Goal: Transaction & Acquisition: Purchase product/service

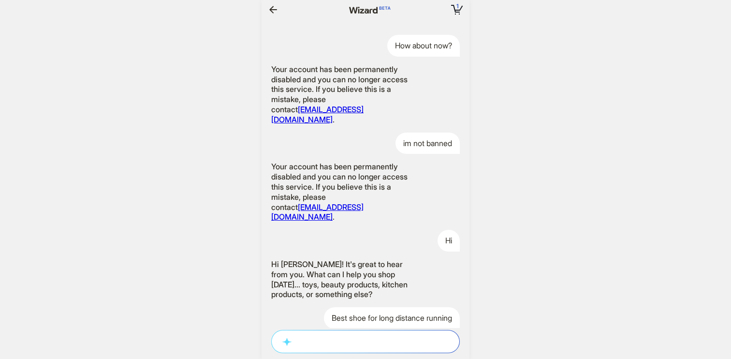
scroll to position [1571, 0]
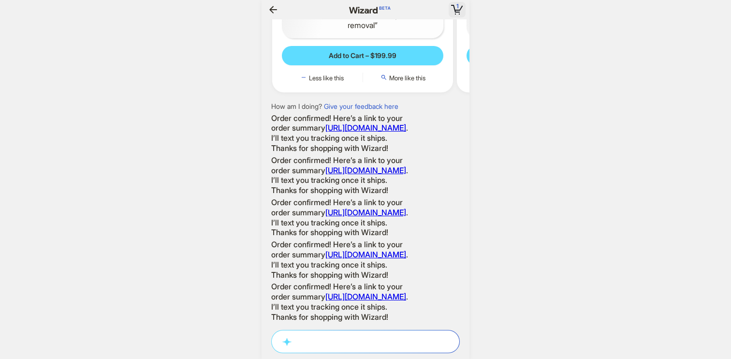
click at [454, 11] on icon "button" at bounding box center [457, 10] width 12 height 10
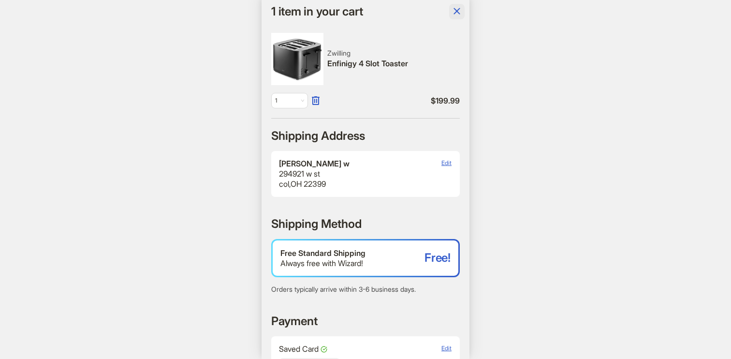
click at [454, 11] on icon "button" at bounding box center [457, 11] width 12 height 12
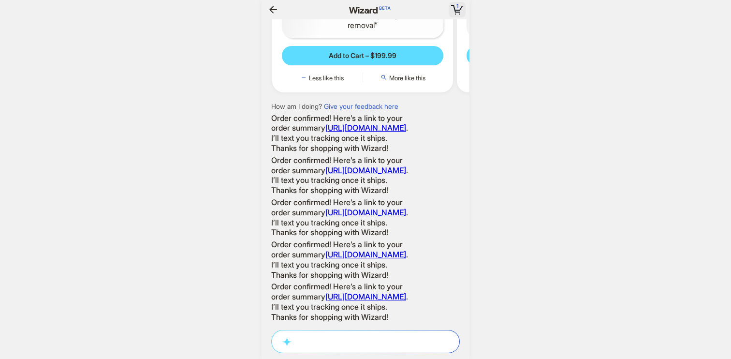
click at [457, 11] on icon "button" at bounding box center [457, 10] width 12 height 10
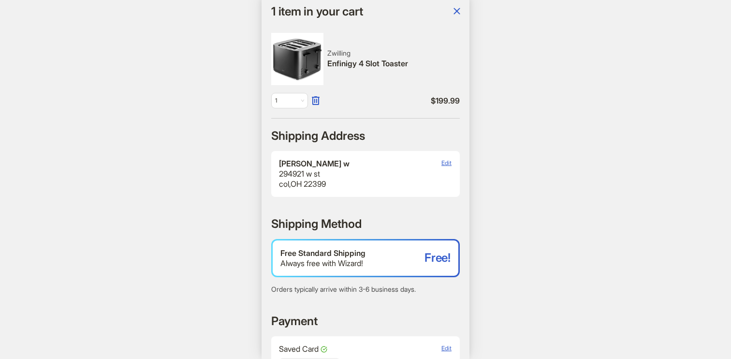
click at [457, 11] on icon "button" at bounding box center [456, 11] width 6 height 6
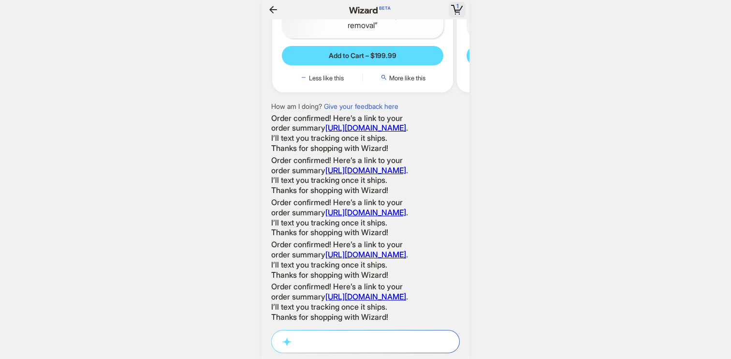
click at [457, 11] on icon "button" at bounding box center [457, 10] width 12 height 10
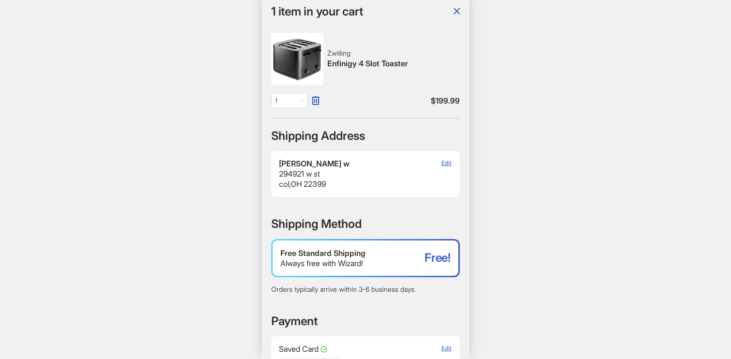
click at [457, 11] on icon "button" at bounding box center [456, 11] width 6 height 6
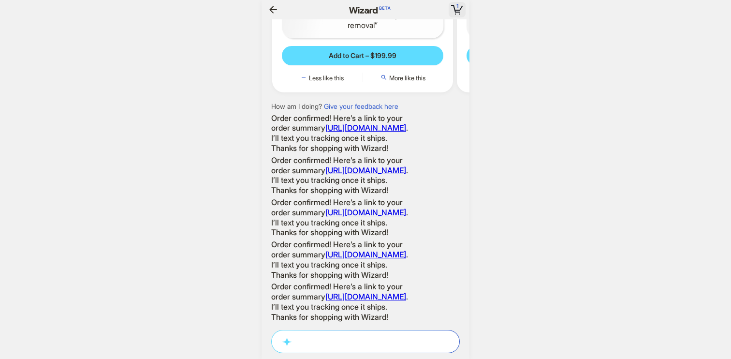
click at [456, 10] on icon "button" at bounding box center [457, 10] width 6 height 1
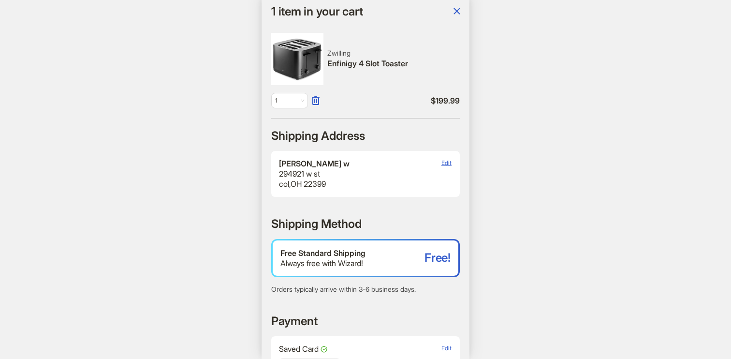
click at [456, 10] on icon "button" at bounding box center [457, 11] width 12 height 12
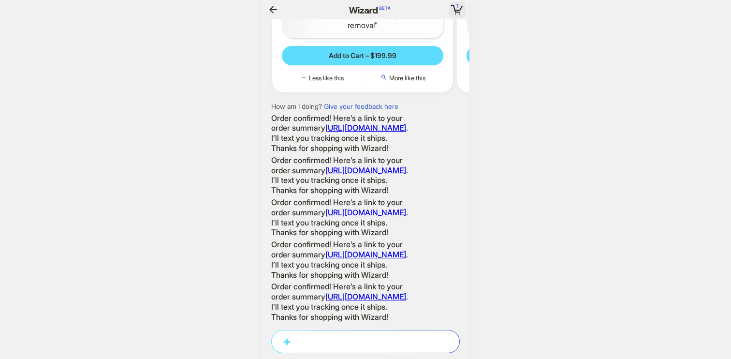
click at [456, 10] on icon "button" at bounding box center [457, 10] width 6 height 1
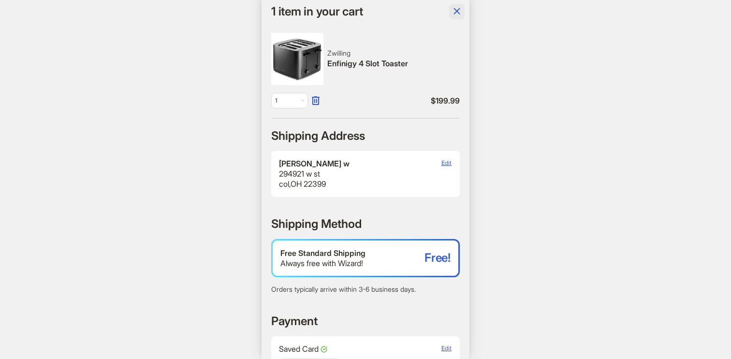
click at [456, 10] on icon "button" at bounding box center [456, 11] width 6 height 6
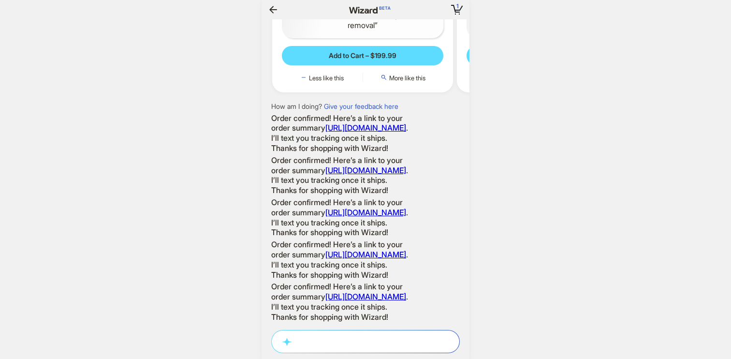
click at [275, 7] on icon "button" at bounding box center [273, 10] width 12 height 12
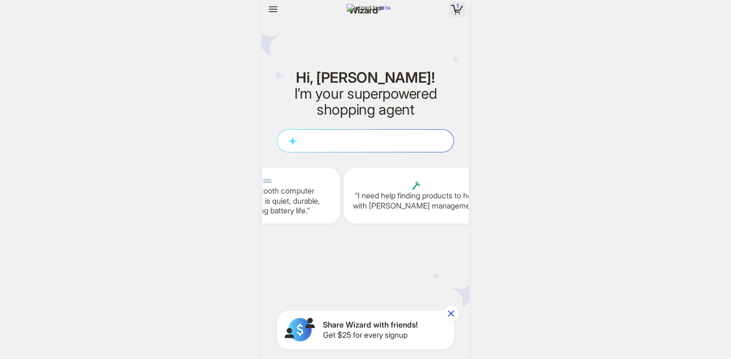
click at [462, 8] on icon "button" at bounding box center [457, 10] width 12 height 10
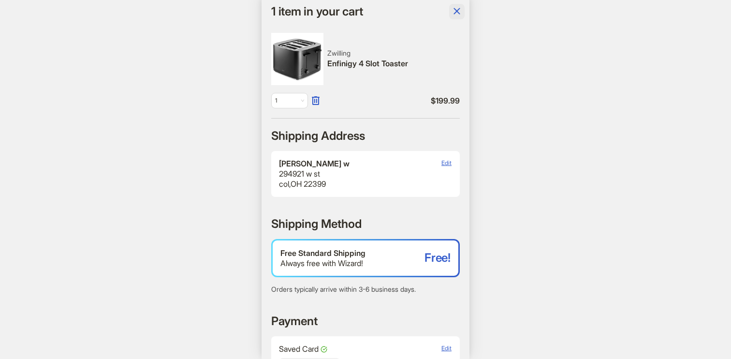
click at [460, 18] on button "button" at bounding box center [456, 11] width 15 height 15
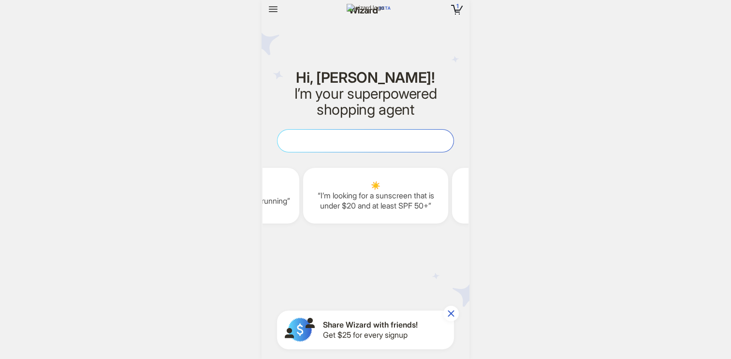
click at [313, 140] on textarea at bounding box center [365, 140] width 176 height 10
click at [297, 108] on h2 "I’m your superpowered shopping agent" at bounding box center [365, 102] width 177 height 32
click at [450, 10] on button "1 1 item in your cart" at bounding box center [456, 9] width 17 height 15
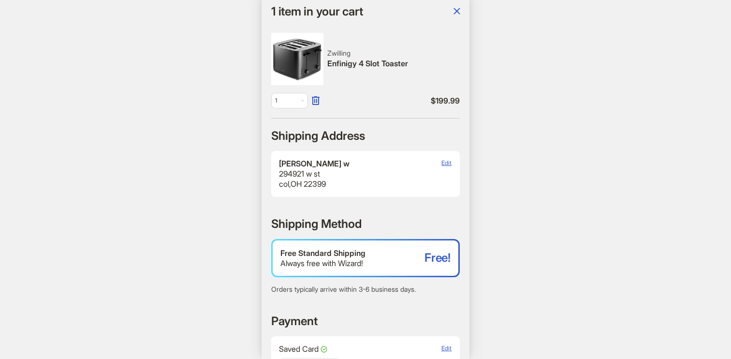
click at [456, 12] on icon "button" at bounding box center [456, 11] width 6 height 6
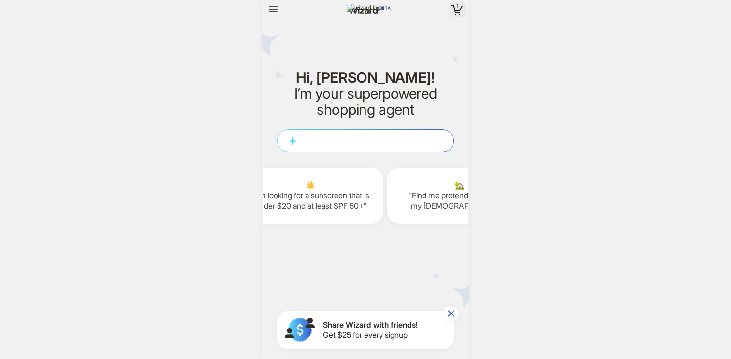
click at [456, 9] on span "1" at bounding box center [457, 5] width 2 height 7
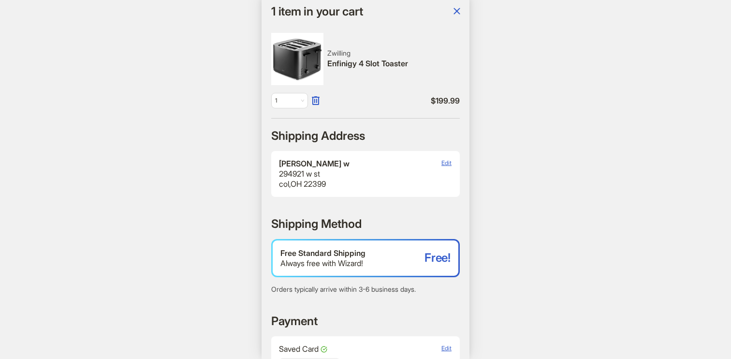
click at [456, 9] on icon "button" at bounding box center [457, 11] width 12 height 12
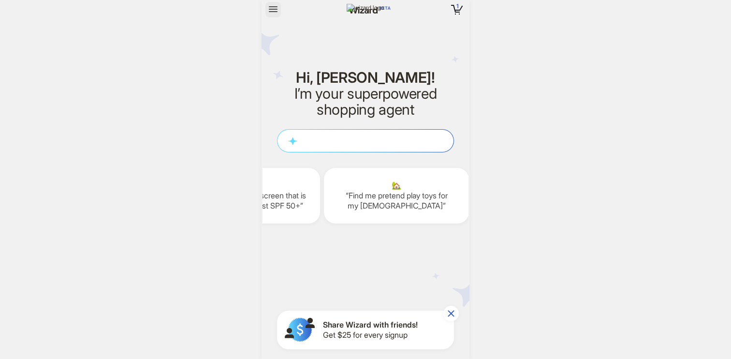
click at [273, 9] on icon "button" at bounding box center [273, 9] width 9 height 6
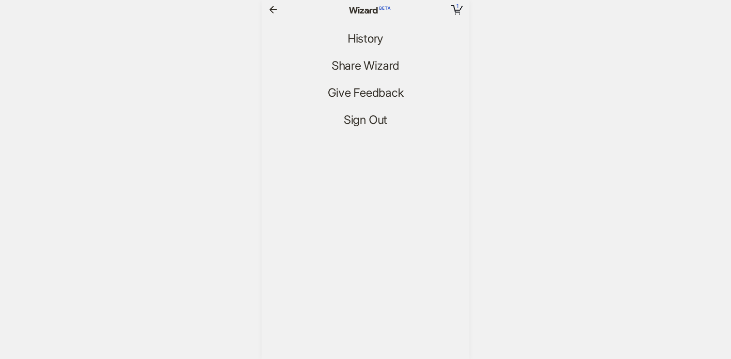
click at [263, 7] on nav "1 1 item in your cart" at bounding box center [365, 9] width 208 height 19
click at [268, 7] on icon "button" at bounding box center [273, 10] width 12 height 12
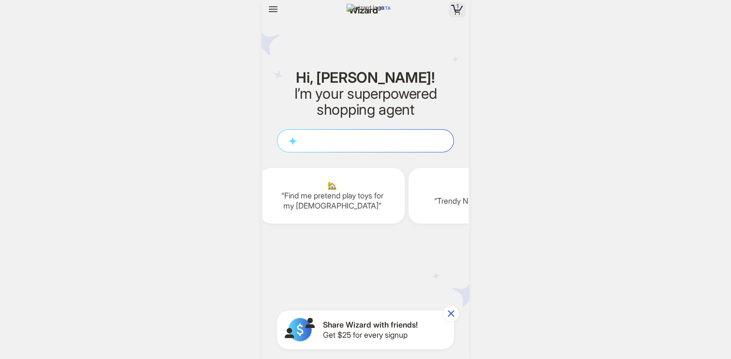
click at [452, 11] on icon "button" at bounding box center [457, 10] width 12 height 10
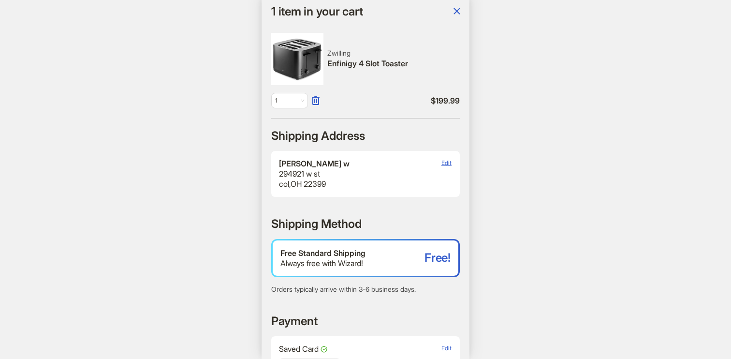
drag, startPoint x: 269, startPoint y: 14, endPoint x: 474, endPoint y: 15, distance: 204.4
click at [474, 15] on body "1 1 item in your cart Hi, [PERSON_NAME]! I’m your superpowered shopping agent W…" at bounding box center [365, 179] width 731 height 359
click at [460, 11] on icon "button" at bounding box center [457, 11] width 12 height 12
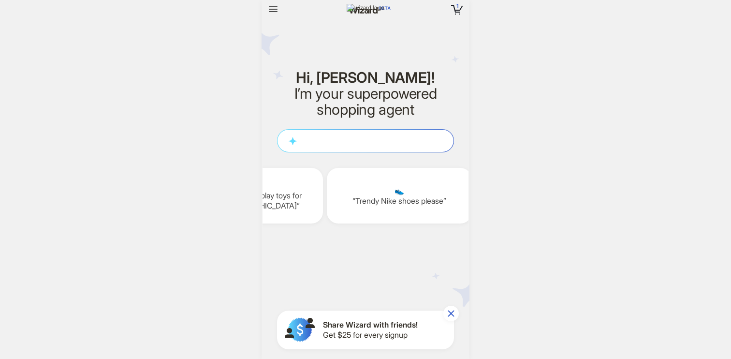
click at [297, 11] on div at bounding box center [302, 9] width 74 height 15
click at [454, 8] on rect "button" at bounding box center [454, 9] width 3 height 8
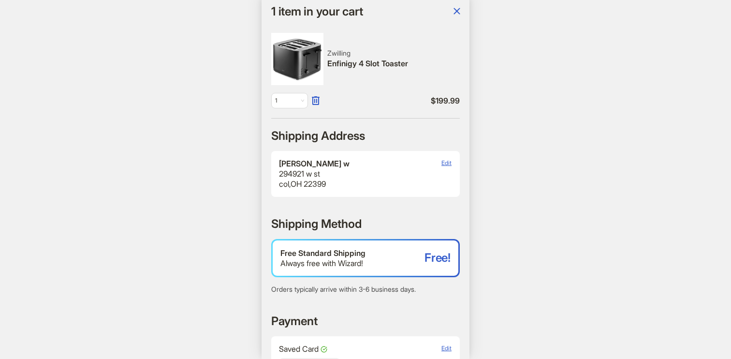
click at [272, 11] on h1 "1 item in your cart" at bounding box center [316, 11] width 91 height 13
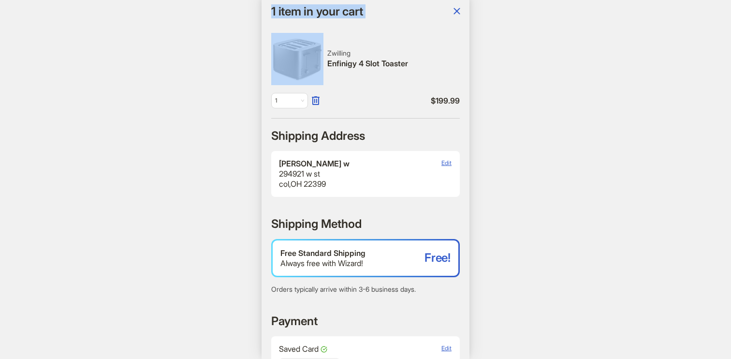
drag, startPoint x: 272, startPoint y: 11, endPoint x: 409, endPoint y: 11, distance: 137.7
click at [409, 11] on div "1 item in your cart" at bounding box center [367, 11] width 193 height 15
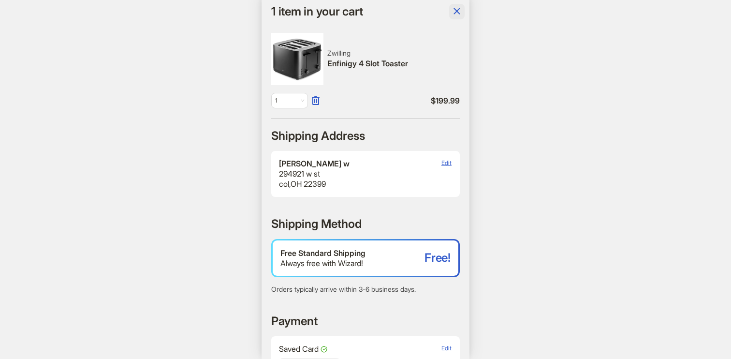
click at [456, 13] on icon "button" at bounding box center [457, 11] width 12 height 12
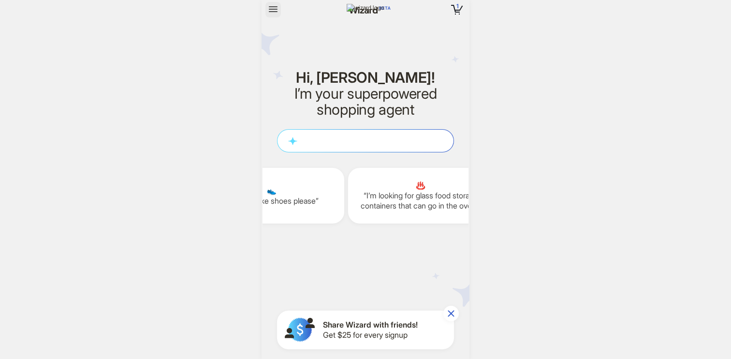
click at [271, 8] on icon "button" at bounding box center [273, 9] width 12 height 12
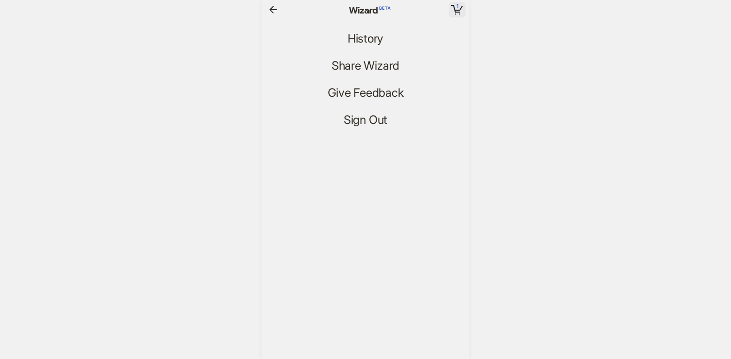
click at [456, 10] on icon "button" at bounding box center [457, 10] width 12 height 10
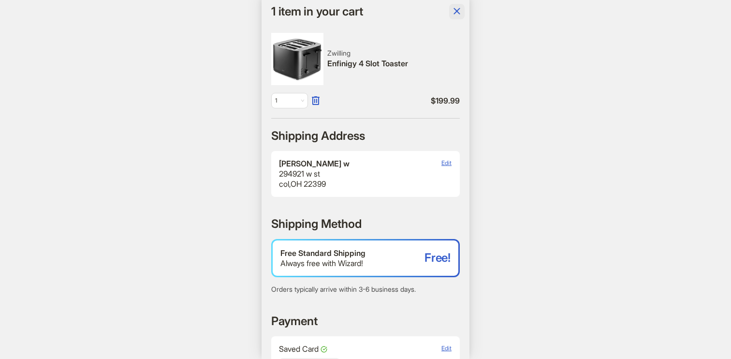
click at [451, 8] on icon "button" at bounding box center [457, 11] width 12 height 12
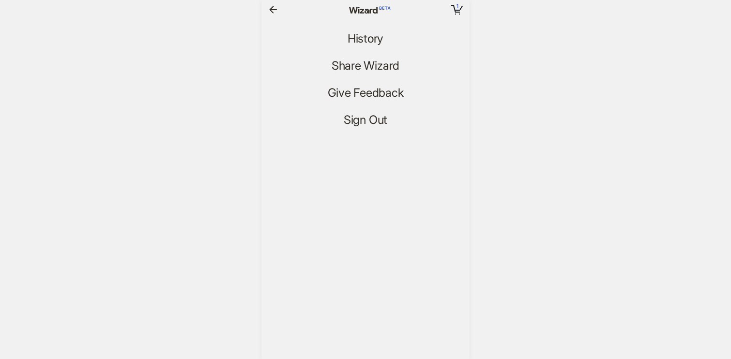
click at [271, 8] on icon "button" at bounding box center [273, 9] width 8 height 7
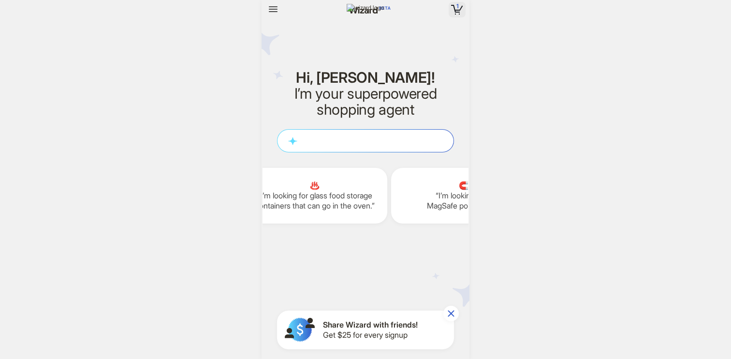
click at [454, 11] on rect "button" at bounding box center [454, 9] width 3 height 8
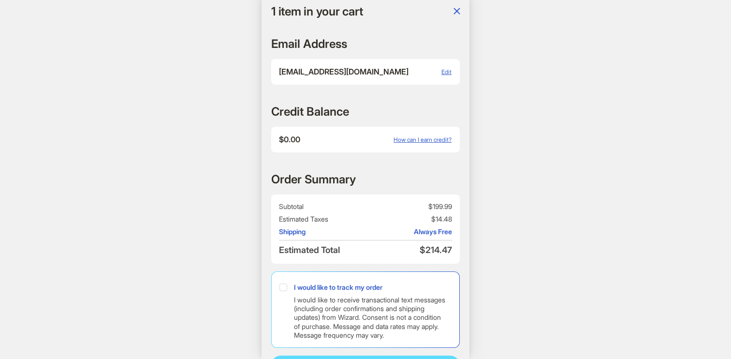
scroll to position [0, 1715]
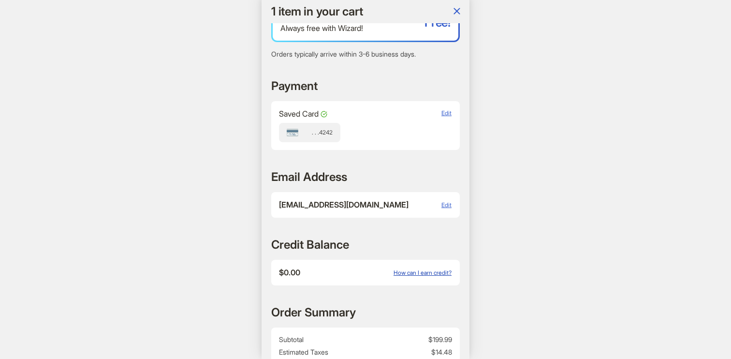
click at [412, 271] on span "How can I earn credit?" at bounding box center [422, 272] width 58 height 7
click at [430, 272] on span "How can I earn credit?" at bounding box center [422, 272] width 58 height 7
click at [457, 14] on icon "button" at bounding box center [457, 11] width 12 height 12
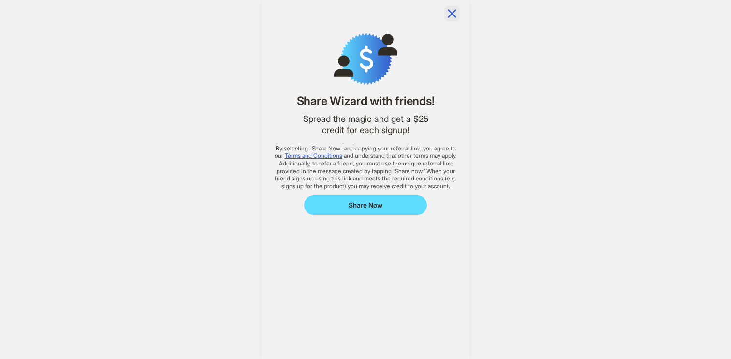
click at [451, 15] on icon "button" at bounding box center [451, 13] width 15 height 15
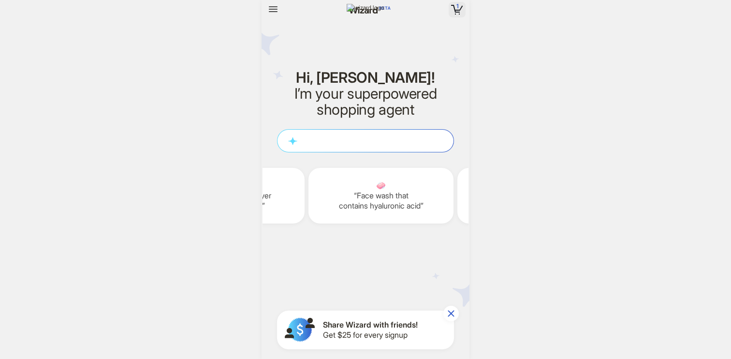
click at [455, 9] on icon "button" at bounding box center [457, 10] width 12 height 10
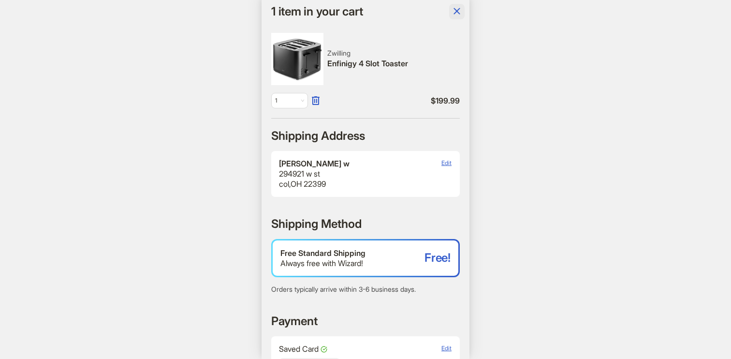
click at [454, 12] on icon "button" at bounding box center [457, 11] width 12 height 12
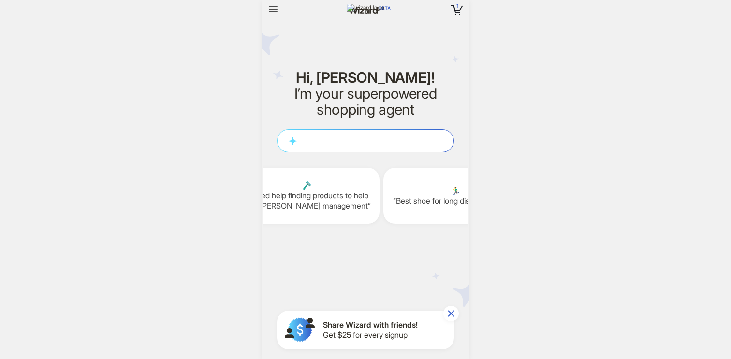
click at [399, 324] on span "Share Wizard with friends!" at bounding box center [370, 324] width 95 height 10
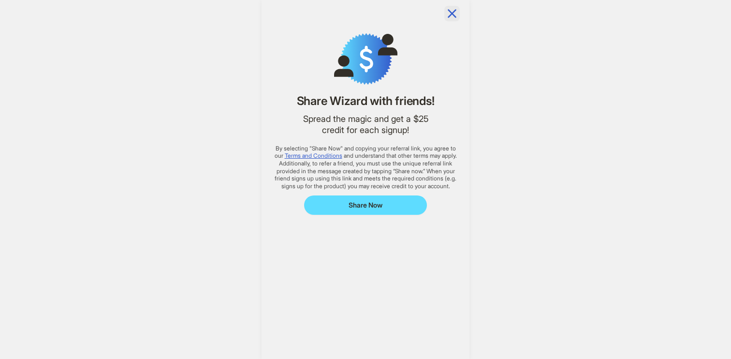
click at [449, 15] on icon "button" at bounding box center [451, 13] width 9 height 9
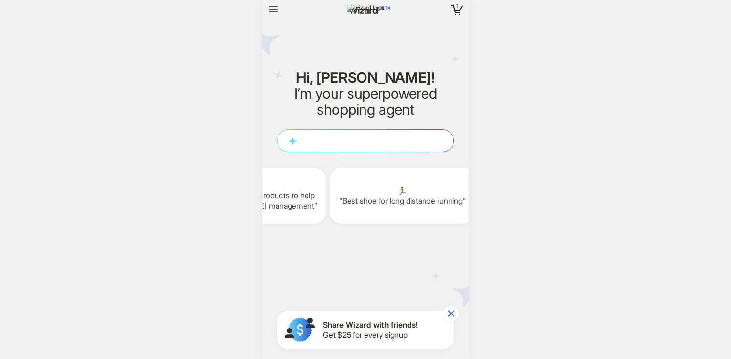
click at [364, 311] on button "Share Wizard with friends! Get $25 for every signup" at bounding box center [365, 329] width 177 height 39
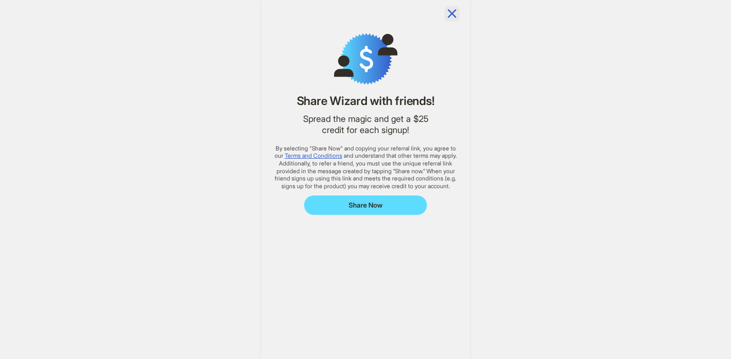
click at [450, 15] on icon "button" at bounding box center [451, 13] width 15 height 15
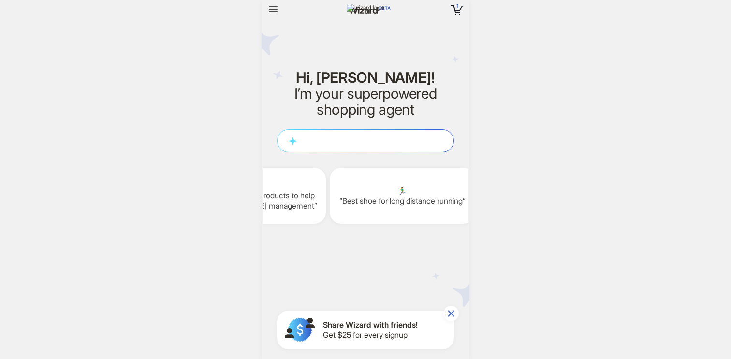
click at [349, 319] on span "Share Wizard with friends!" at bounding box center [370, 324] width 95 height 10
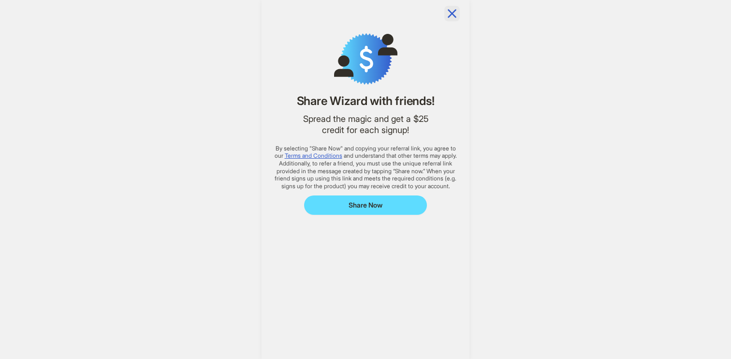
click at [453, 12] on icon "button" at bounding box center [451, 13] width 9 height 9
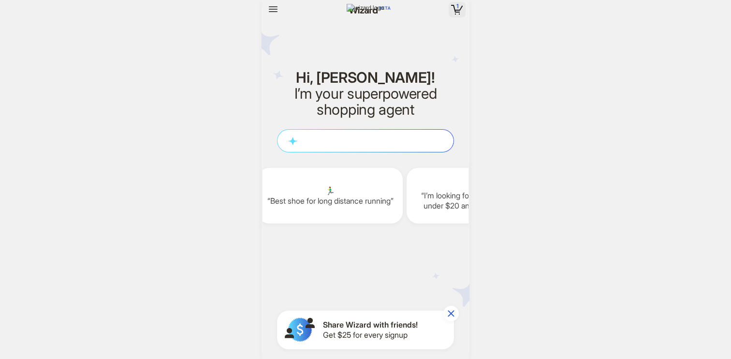
click at [452, 7] on icon "button" at bounding box center [457, 10] width 12 height 10
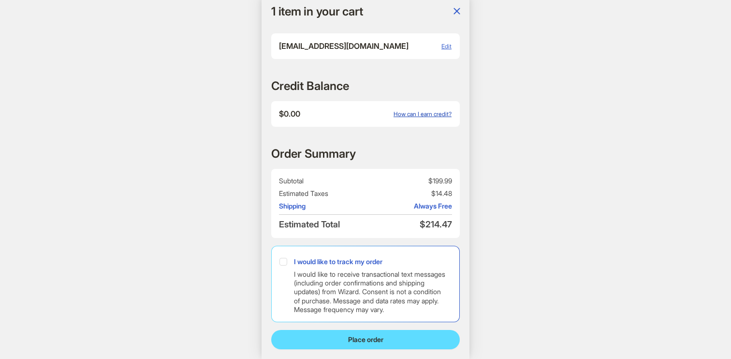
click at [440, 115] on span "How can I earn credit?" at bounding box center [422, 113] width 58 height 7
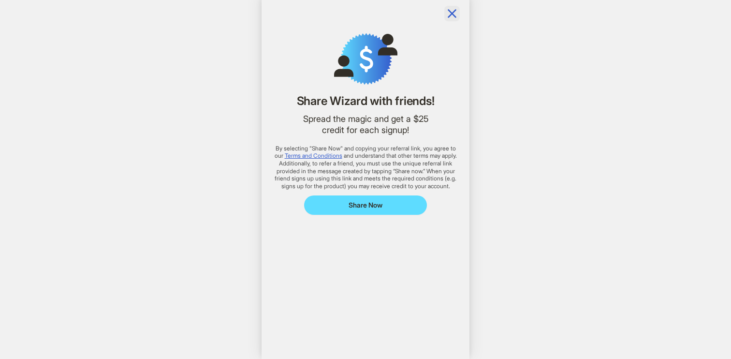
click at [452, 14] on icon "button" at bounding box center [451, 13] width 9 height 9
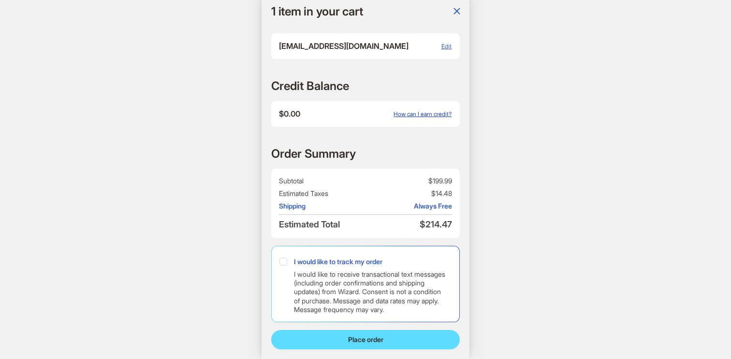
click at [428, 115] on span "How can I earn credit?" at bounding box center [422, 113] width 58 height 7
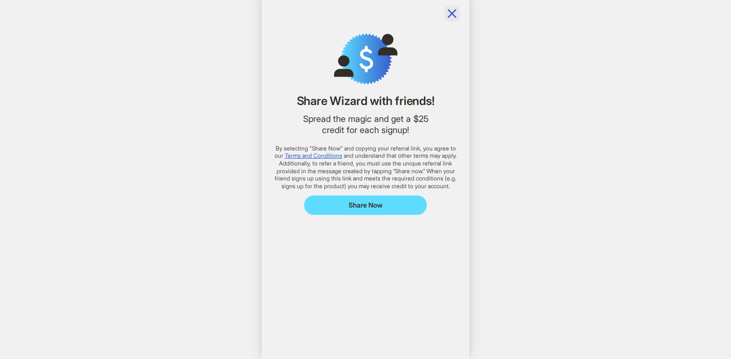
click at [449, 15] on icon "button" at bounding box center [451, 13] width 9 height 9
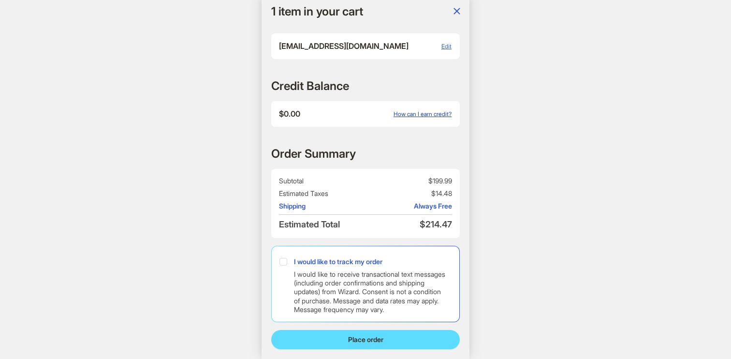
click at [426, 113] on span "How can I earn credit?" at bounding box center [422, 113] width 58 height 7
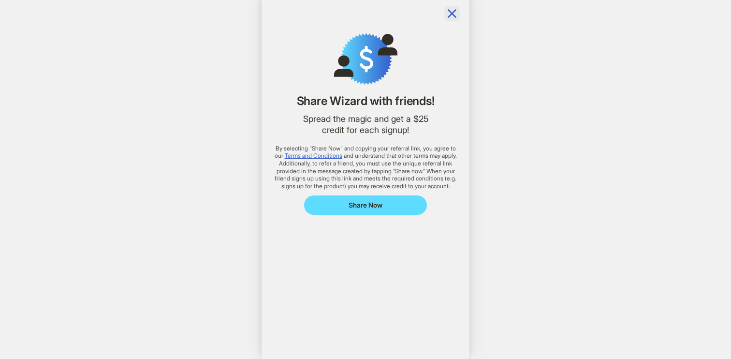
click at [454, 18] on icon "button" at bounding box center [451, 13] width 15 height 15
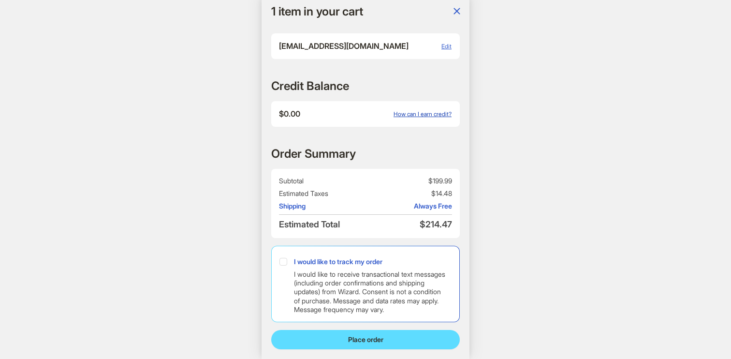
click at [422, 109] on button "How can I earn credit?" at bounding box center [422, 114] width 59 height 10
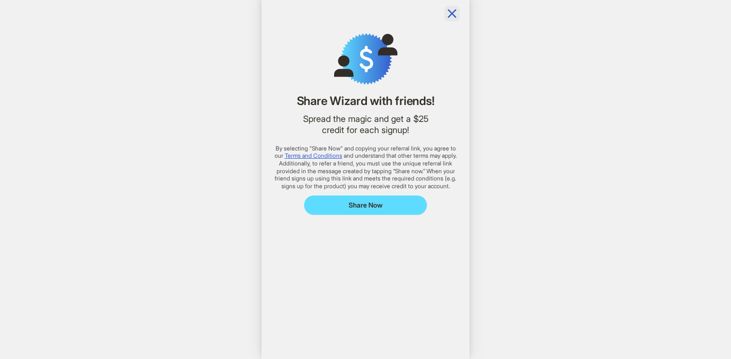
click at [454, 14] on icon "button" at bounding box center [451, 13] width 15 height 15
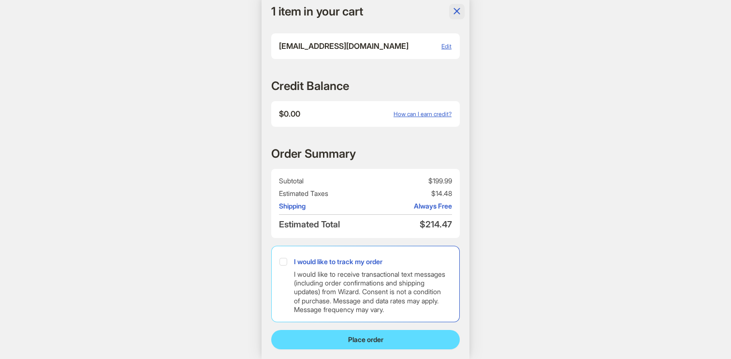
click at [456, 7] on icon "button" at bounding box center [457, 11] width 12 height 12
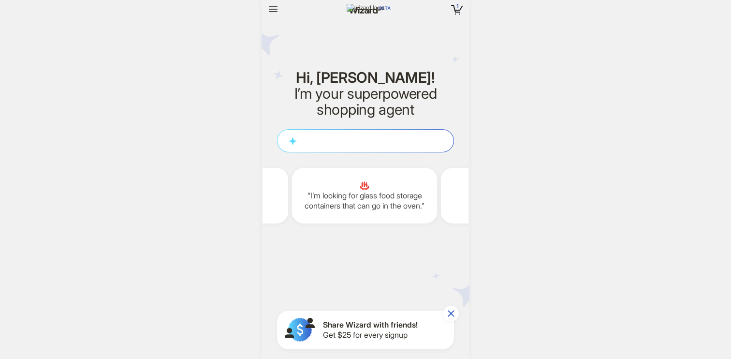
click at [360, 316] on button "Share Wizard with friends! Get $25 for every signup" at bounding box center [365, 329] width 177 height 39
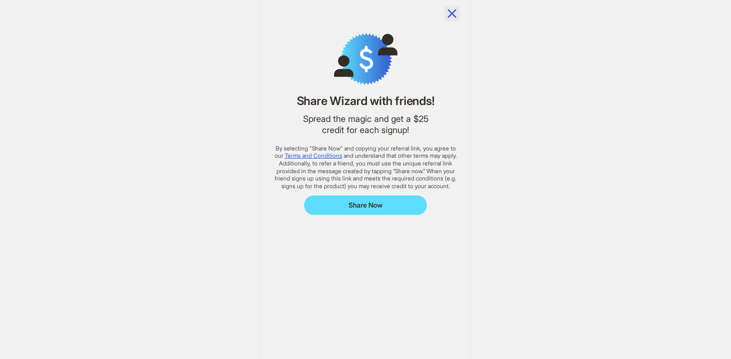
click at [452, 10] on icon "button" at bounding box center [451, 13] width 15 height 15
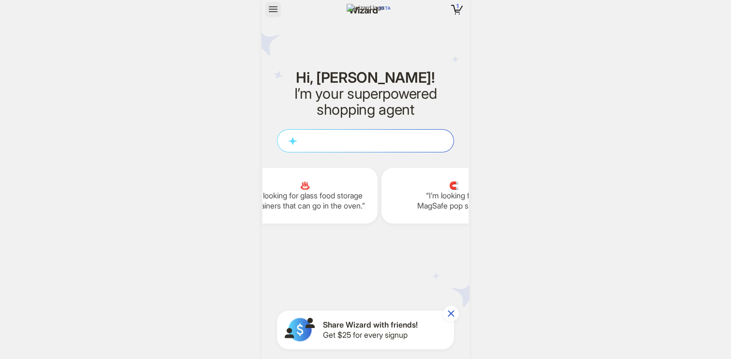
click at [275, 15] on span "button" at bounding box center [273, 9] width 12 height 12
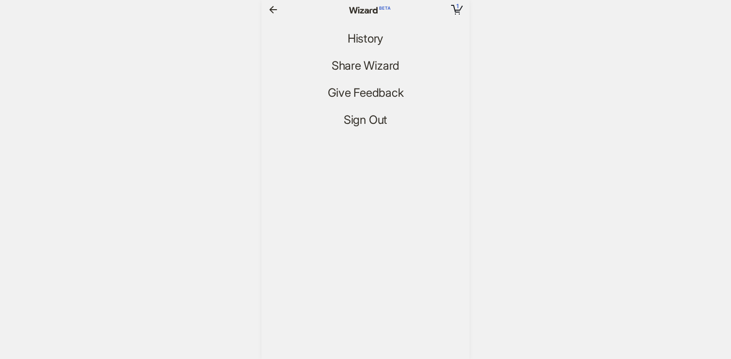
click at [273, 11] on icon "button" at bounding box center [273, 10] width 12 height 12
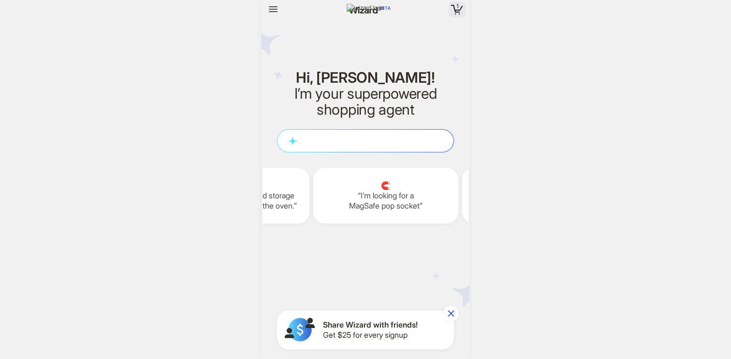
click at [455, 10] on icon "button" at bounding box center [457, 10] width 6 height 1
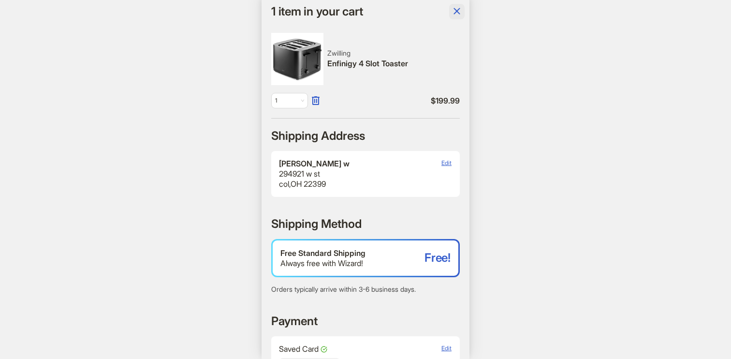
click at [458, 13] on icon "button" at bounding box center [456, 11] width 6 height 6
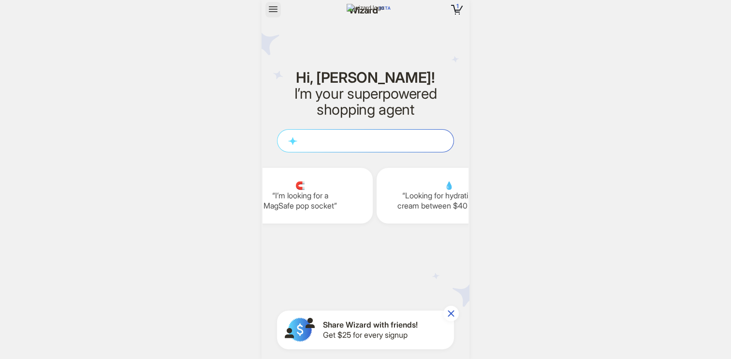
click at [272, 12] on icon "button" at bounding box center [273, 9] width 9 height 6
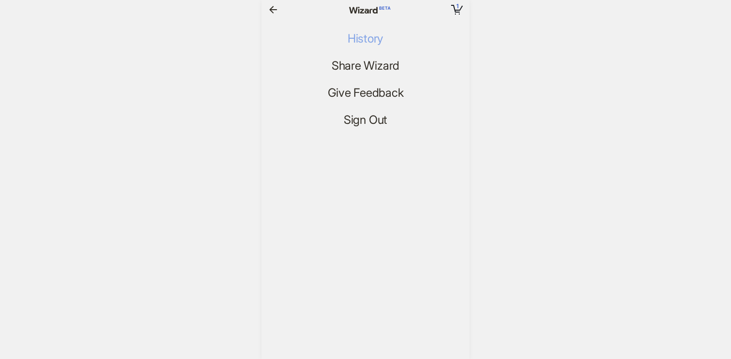
click at [356, 41] on span "History" at bounding box center [365, 39] width 36 height 14
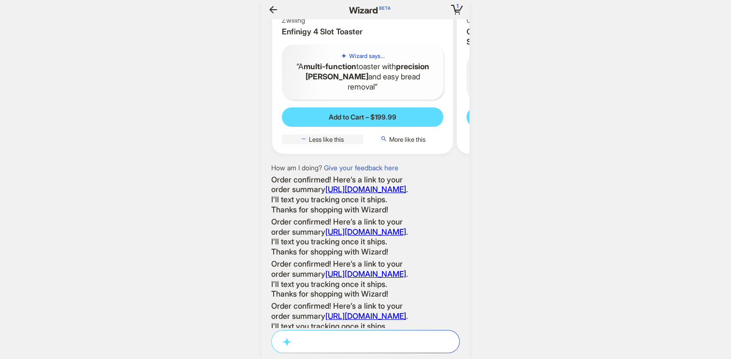
click at [322, 143] on span "Less like this" at bounding box center [326, 139] width 35 height 8
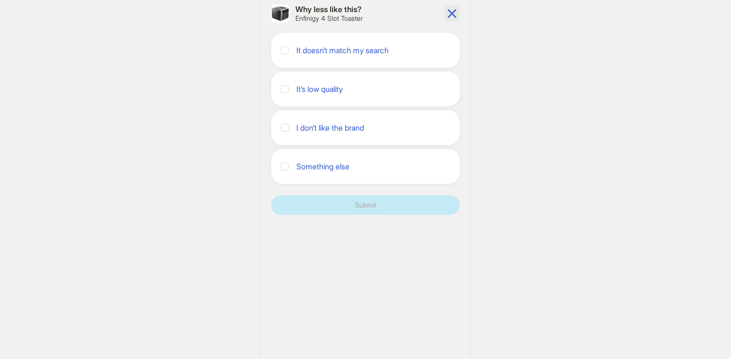
click at [447, 11] on icon "button" at bounding box center [451, 13] width 15 height 15
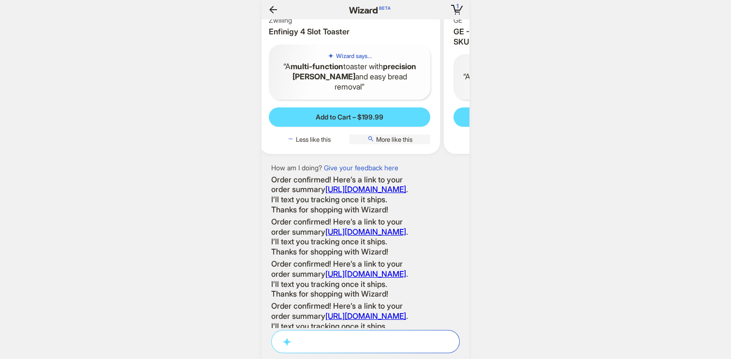
scroll to position [0, 74]
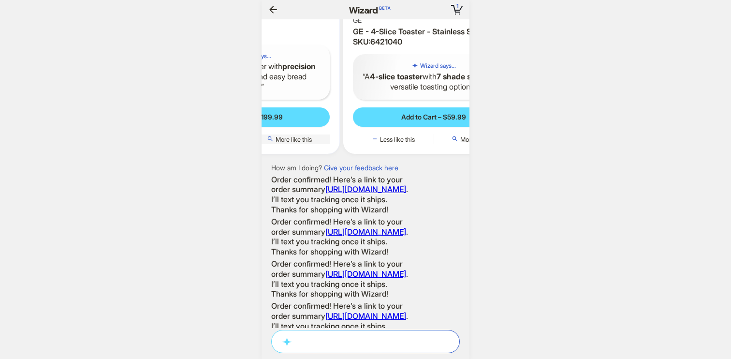
scroll to position [0, 156]
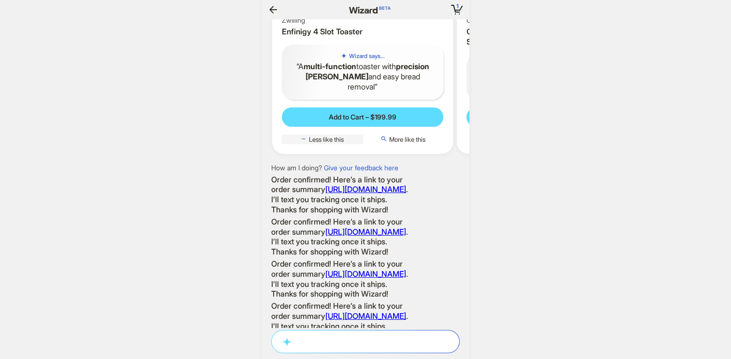
click at [340, 143] on span "Less like this" at bounding box center [326, 139] width 35 height 8
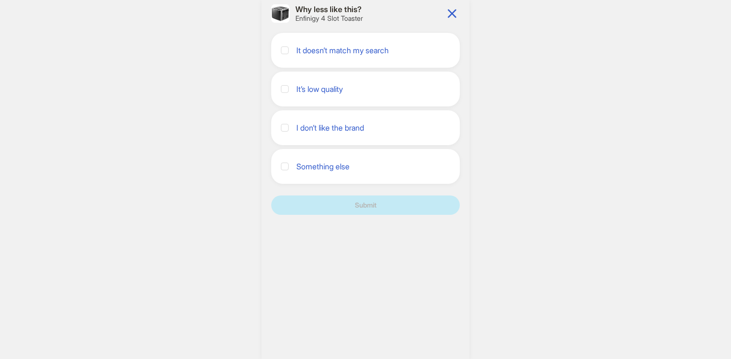
click at [413, 48] on div "It doesn’t match my search" at bounding box center [365, 50] width 169 height 15
click at [283, 161] on label at bounding box center [285, 166] width 8 height 10
click at [452, 14] on icon "button" at bounding box center [451, 13] width 9 height 9
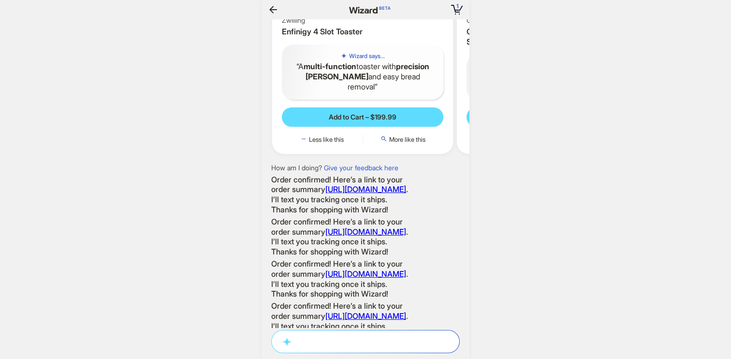
click at [303, 154] on div "Multi-Function Toasting Zwilling Enfinigy 4 Slot Toaster Wizard says... A multi…" at bounding box center [362, 27] width 181 height 251
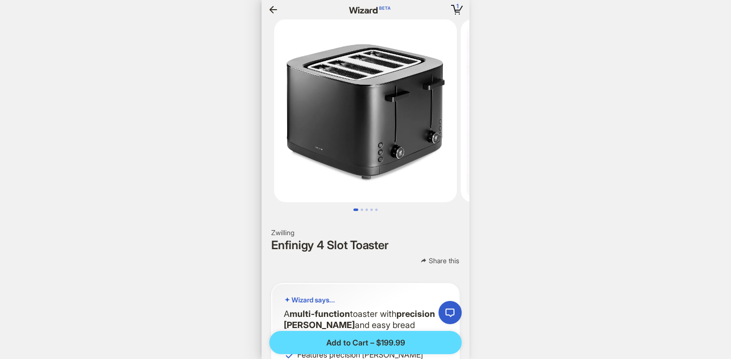
click at [273, 5] on icon "button" at bounding box center [273, 10] width 12 height 12
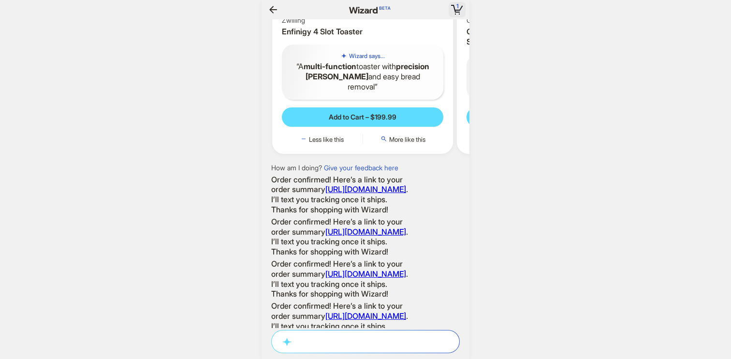
click at [457, 7] on span "1" at bounding box center [457, 5] width 2 height 7
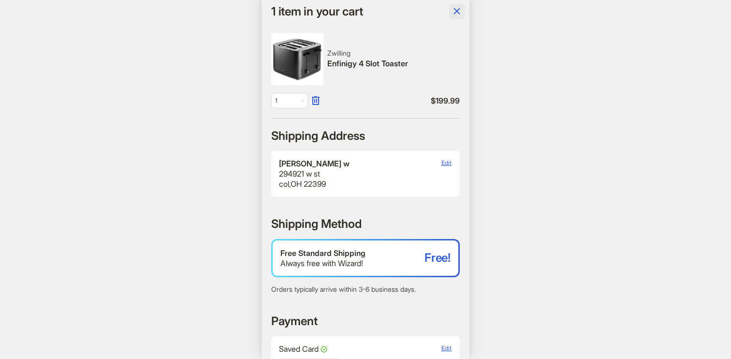
click at [457, 15] on icon "button" at bounding box center [457, 11] width 12 height 12
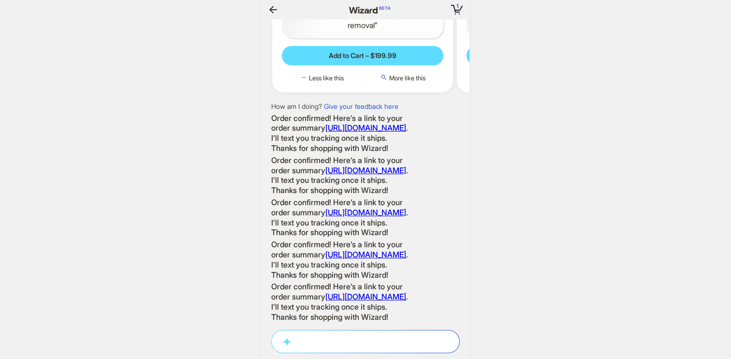
click at [279, 10] on button "button" at bounding box center [272, 9] width 15 height 15
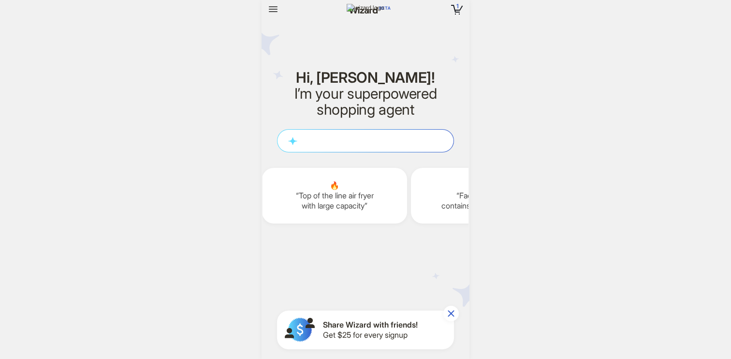
click at [447, 9] on div "1 1 item in your cart" at bounding box center [428, 9] width 74 height 15
click at [456, 9] on span "1" at bounding box center [457, 5] width 2 height 7
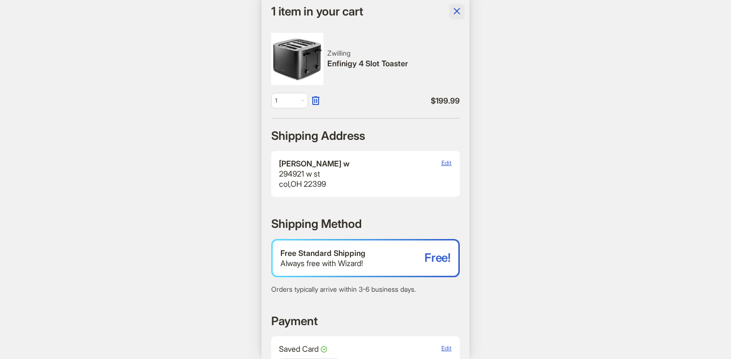
click at [460, 8] on icon "button" at bounding box center [457, 11] width 12 height 12
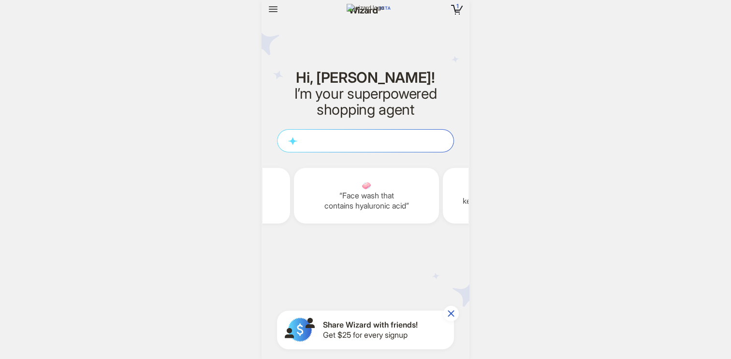
click at [450, 314] on icon "button" at bounding box center [450, 313] width 6 height 6
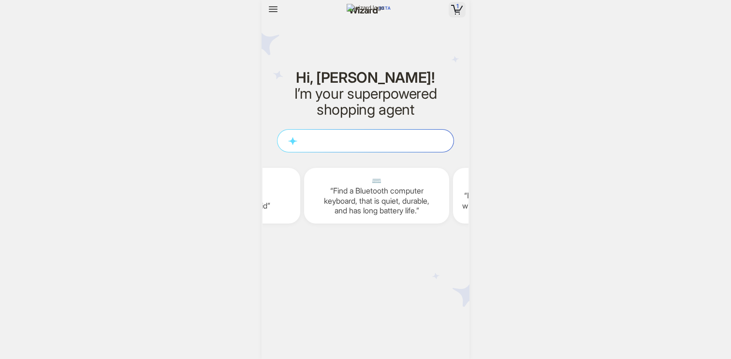
click at [461, 10] on icon "button" at bounding box center [457, 10] width 12 height 10
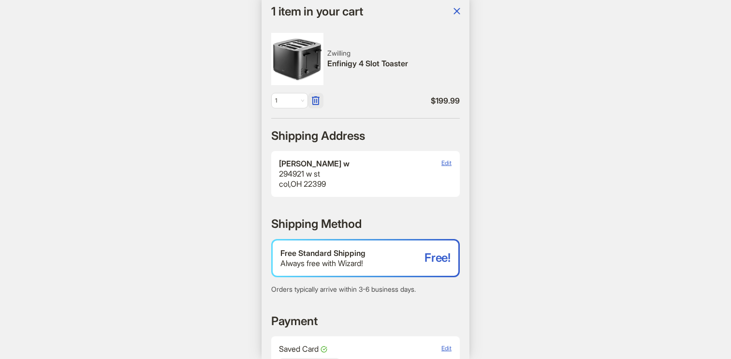
click at [317, 100] on icon "button" at bounding box center [316, 101] width 12 height 12
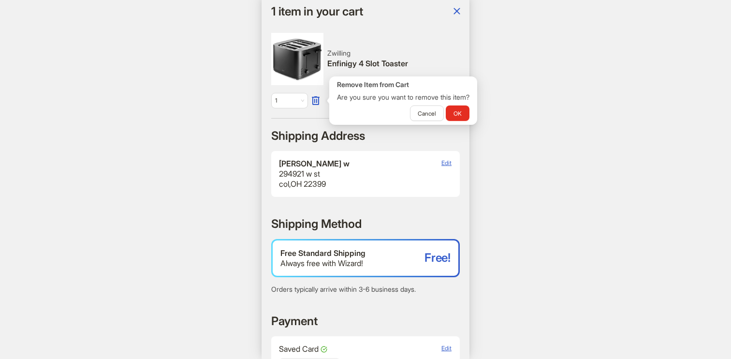
click at [334, 141] on h2 "Shipping Address" at bounding box center [318, 135] width 94 height 15
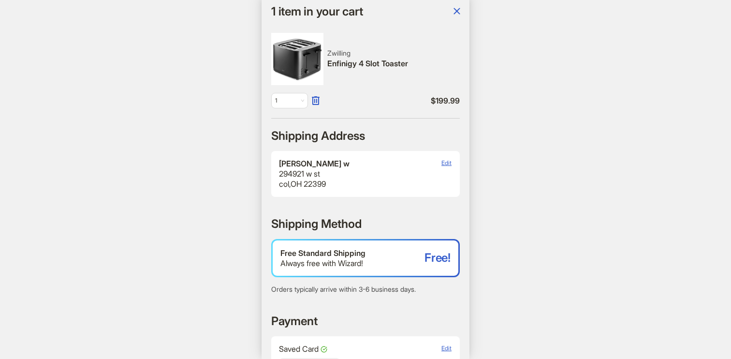
scroll to position [0, 1886]
